Goal: Transaction & Acquisition: Purchase product/service

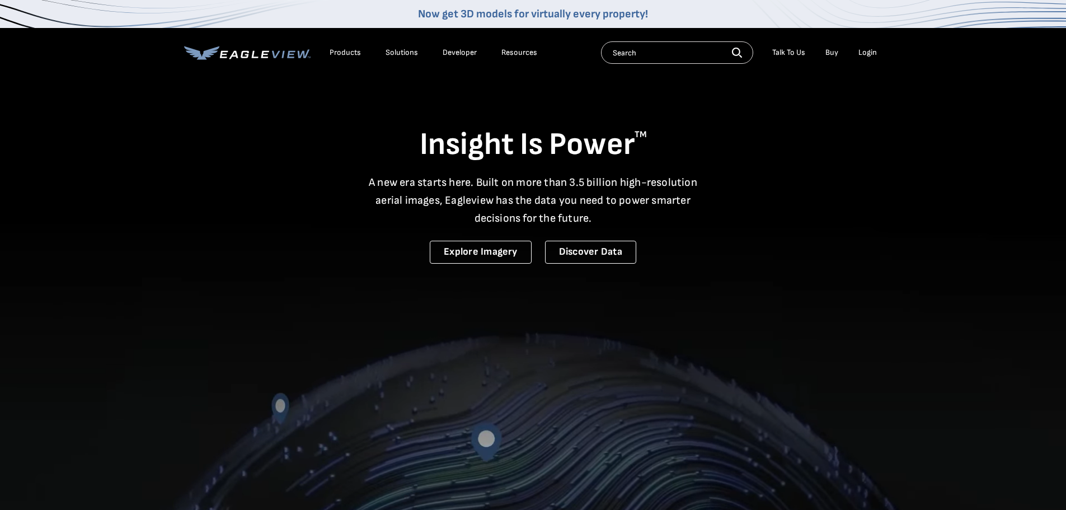
click at [865, 50] on div "Login" at bounding box center [868, 53] width 18 height 10
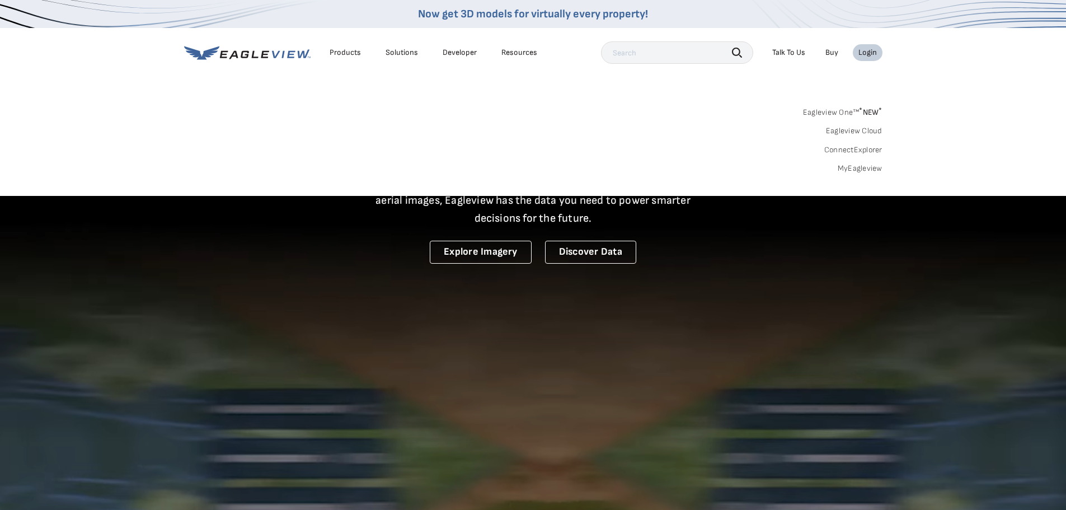
click at [867, 169] on link "MyEagleview" at bounding box center [860, 168] width 45 height 10
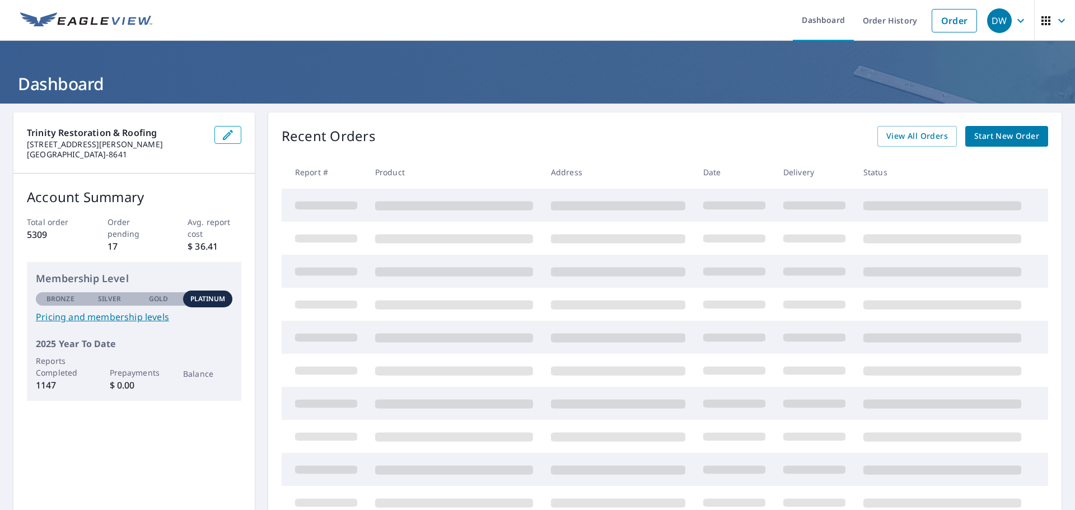
click at [1009, 133] on span "Start New Order" at bounding box center [1006, 136] width 65 height 14
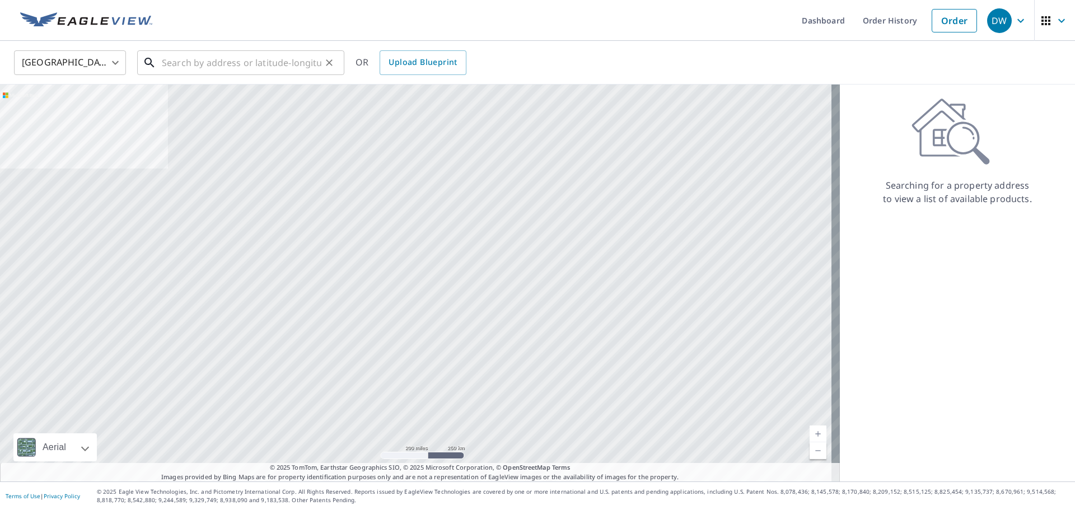
click at [171, 59] on input "text" at bounding box center [242, 62] width 160 height 31
paste input "509 RUNNING HORSE RD SEFFNER, FL 33584"
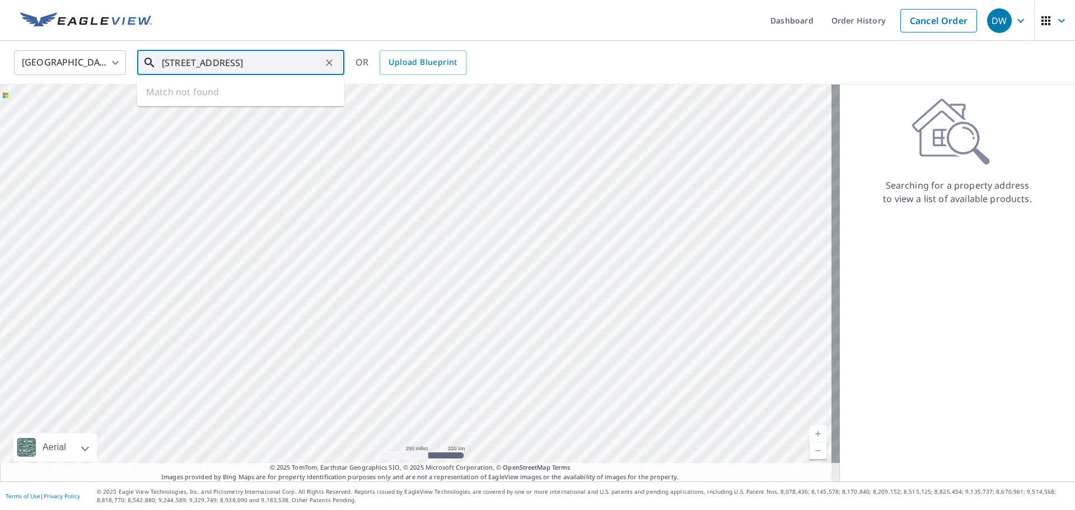
scroll to position [0, 30]
click at [198, 102] on p "Seffner, FL 33584" at bounding box center [248, 107] width 176 height 11
type input "509 Running Horse Rd Seffner, FL 33584"
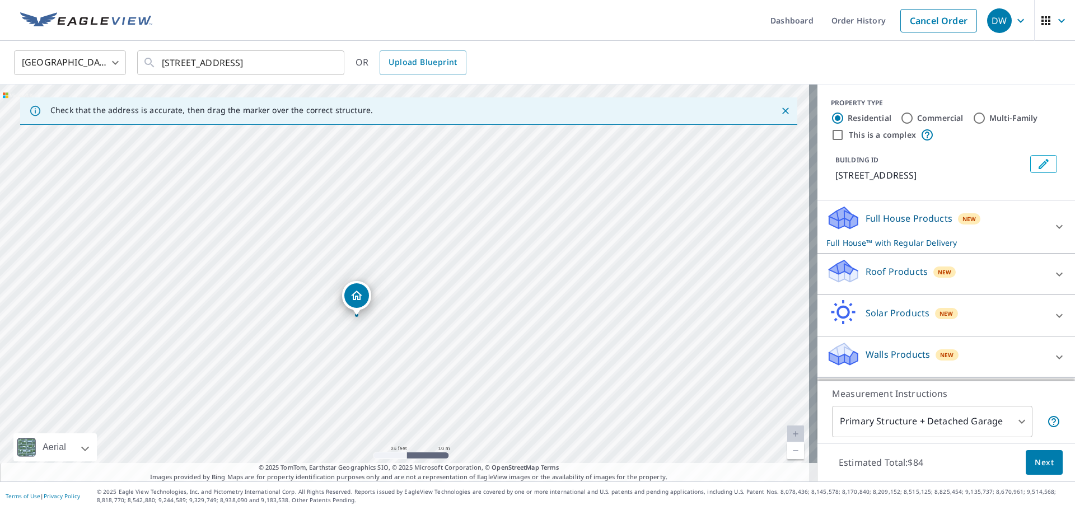
click at [1032, 272] on div "Roof Products New" at bounding box center [935, 274] width 219 height 32
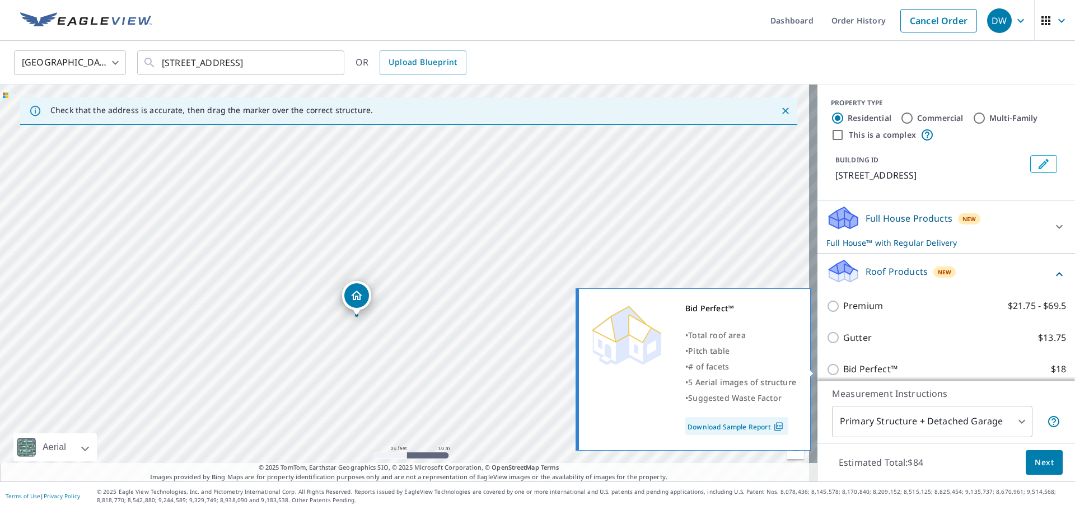
click at [827, 370] on input "Bid Perfect™ $18" at bounding box center [834, 369] width 17 height 13
checkbox input "true"
checkbox input "false"
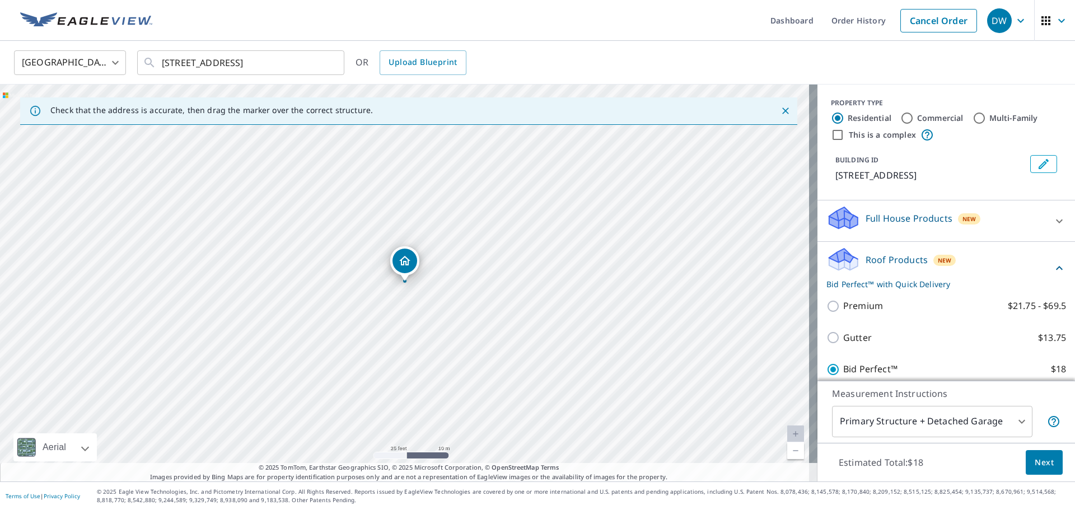
click at [1010, 422] on body "DW DW Dashboard Order History Cancel Order DW United States US ​ 509 Running Ho…" at bounding box center [537, 255] width 1075 height 510
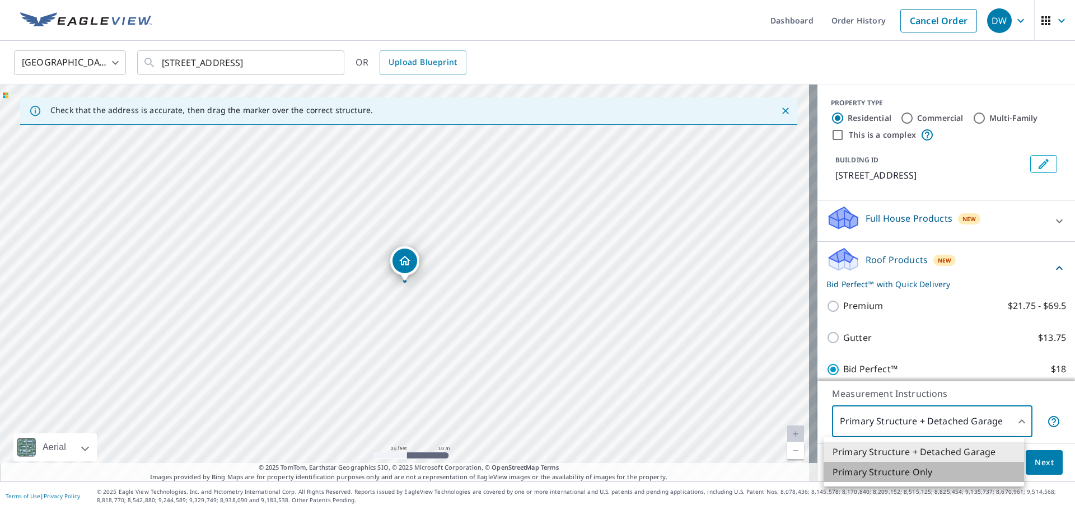
click at [928, 474] on li "Primary Structure Only" at bounding box center [923, 472] width 200 height 20
type input "2"
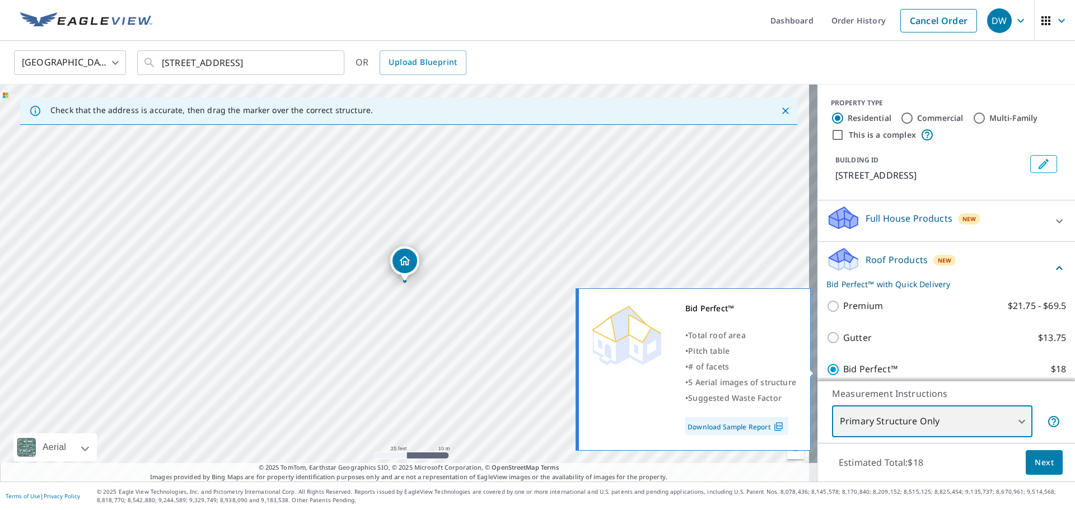
scroll to position [117, 0]
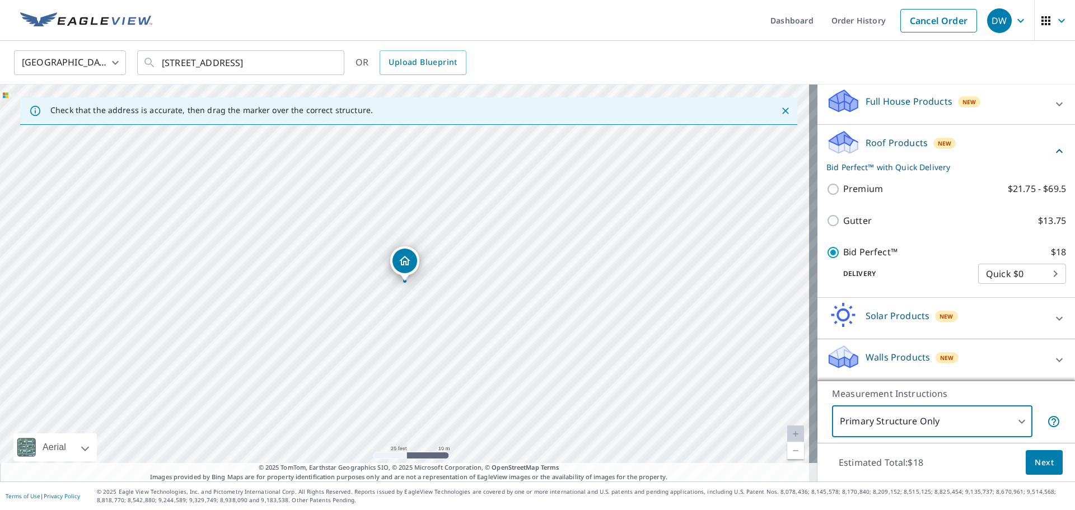
click at [1039, 463] on span "Next" at bounding box center [1043, 463] width 19 height 14
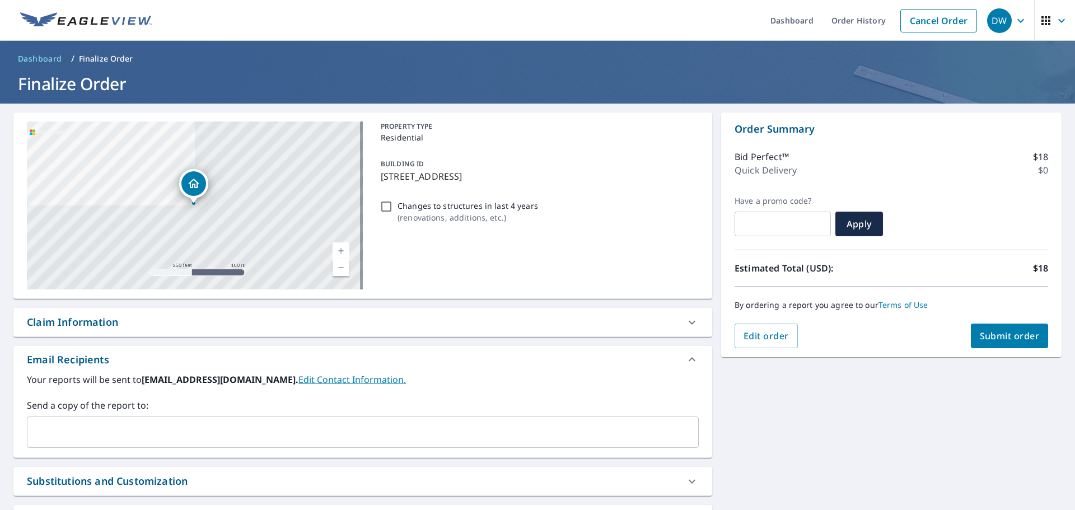
click at [63, 438] on input "text" at bounding box center [354, 431] width 645 height 21
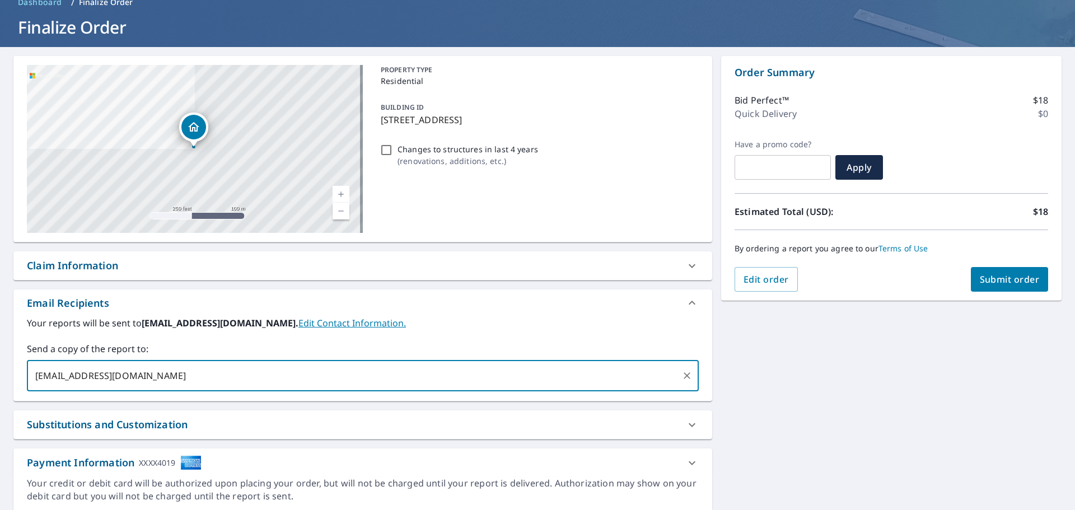
scroll to position [96, 0]
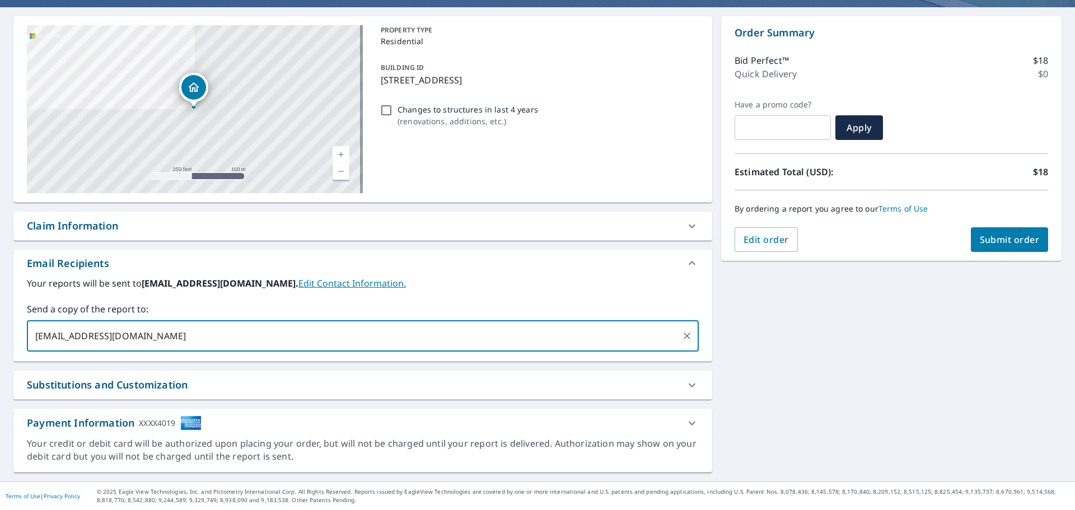
type input "nkoedam@trinityrestoration.com"
click at [989, 239] on span "Submit order" at bounding box center [1010, 239] width 60 height 12
checkbox input "true"
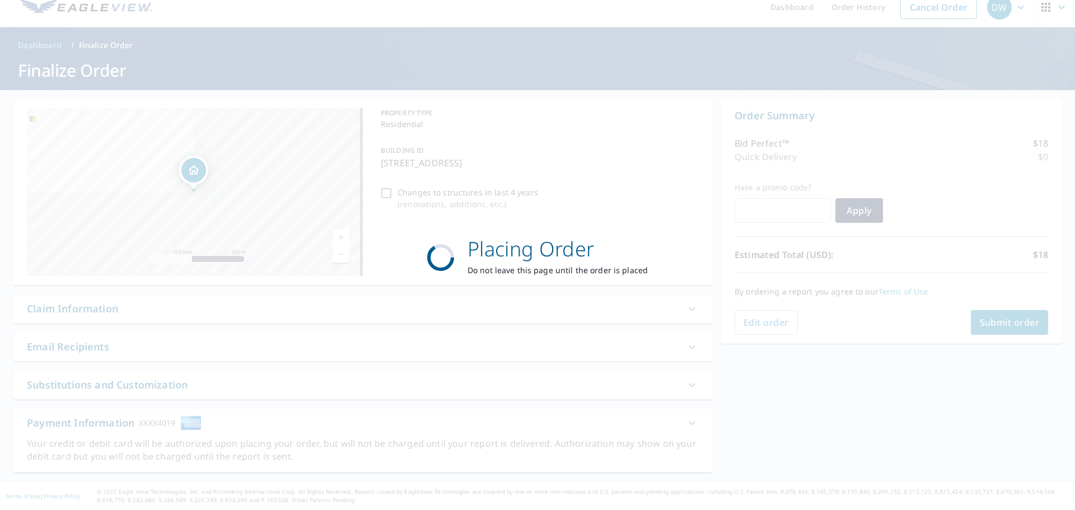
scroll to position [13, 0]
